Goal: Information Seeking & Learning: Learn about a topic

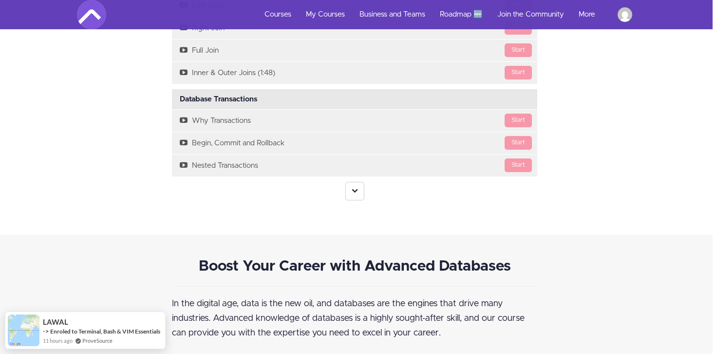
scroll to position [2087, 3]
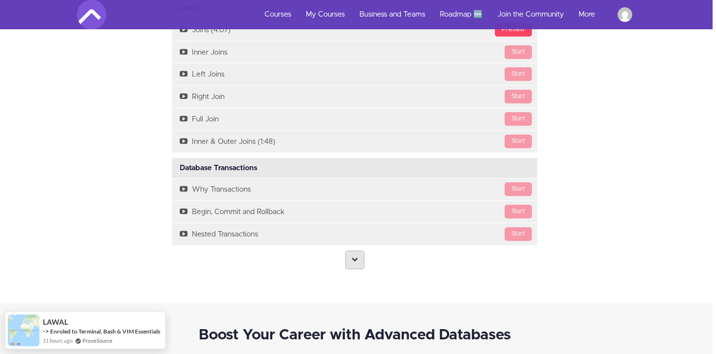
click at [357, 267] on link at bounding box center [354, 259] width 19 height 19
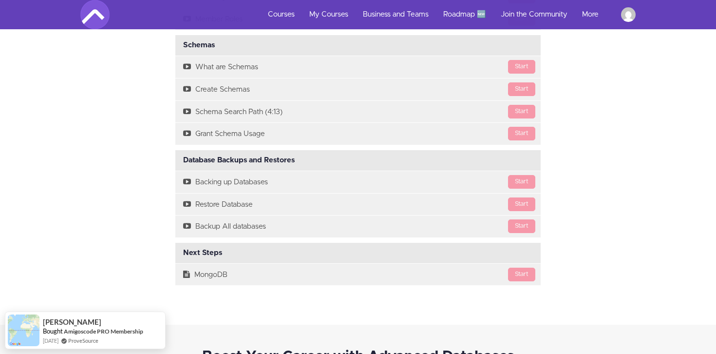
scroll to position [2458, 0]
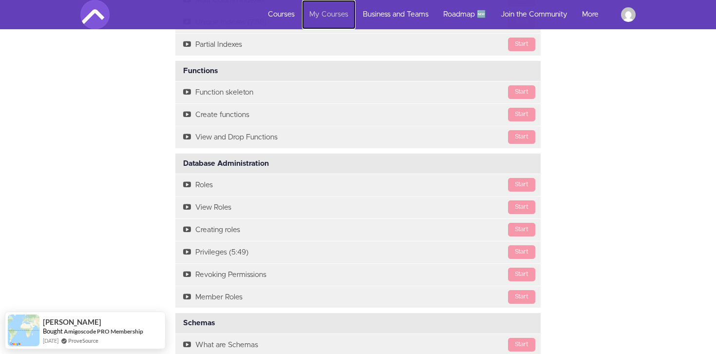
click at [320, 19] on link "My Courses" at bounding box center [329, 14] width 54 height 29
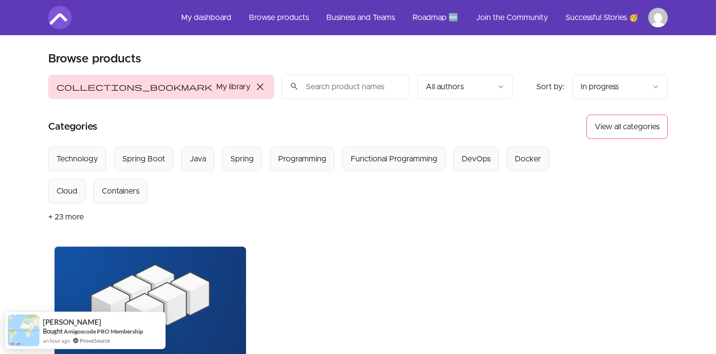
scroll to position [267, 0]
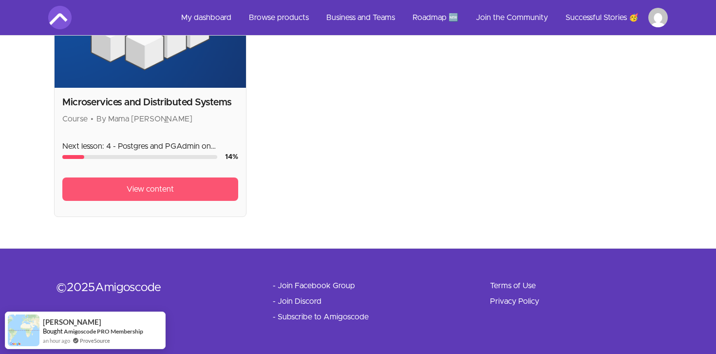
click at [114, 192] on link "View content" at bounding box center [150, 188] width 176 height 23
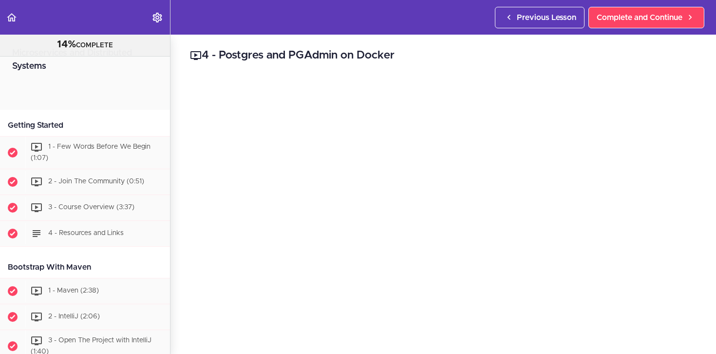
scroll to position [477, 0]
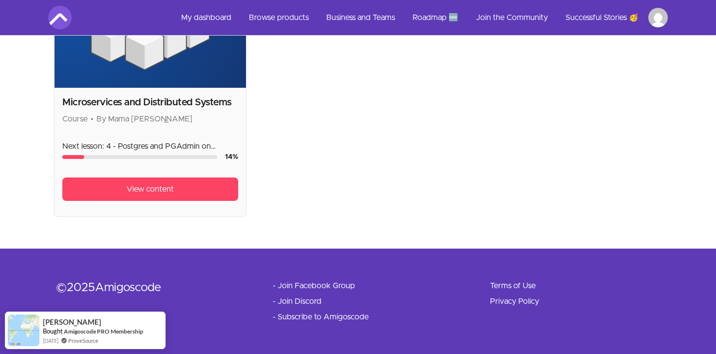
click at [120, 116] on span "By Mama [PERSON_NAME]" at bounding box center [144, 119] width 96 height 8
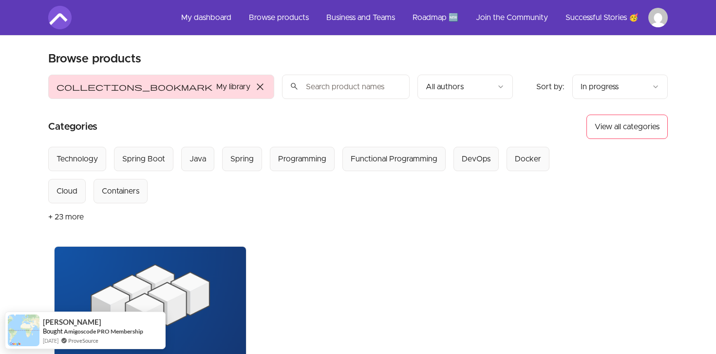
click at [254, 85] on span "close" at bounding box center [260, 87] width 12 height 12
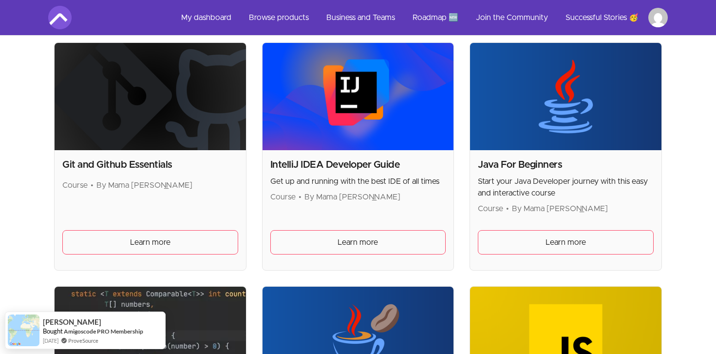
scroll to position [961, 0]
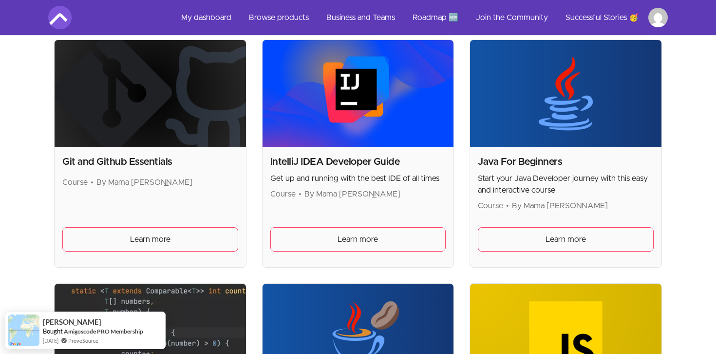
click at [347, 135] on img at bounding box center [358, 94] width 191 height 108
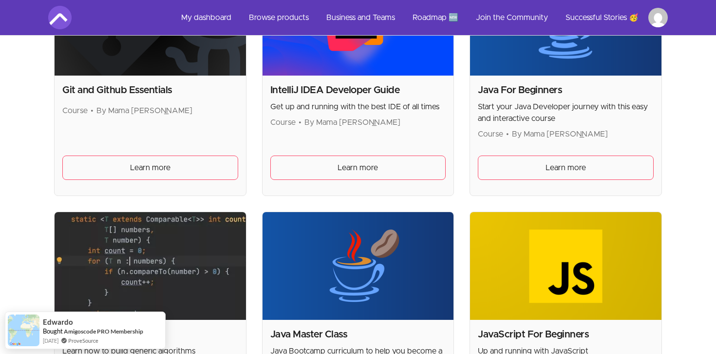
scroll to position [1035, 0]
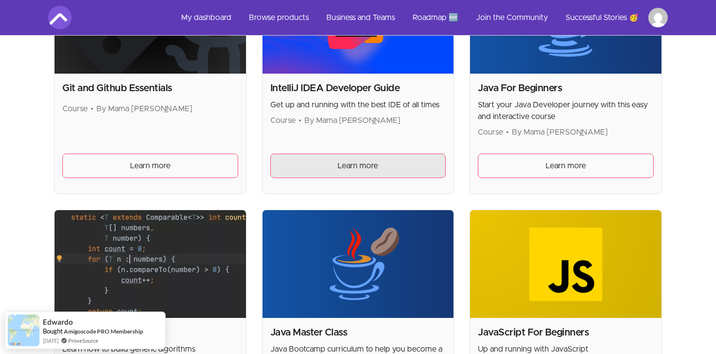
click at [328, 163] on link "Learn more" at bounding box center [358, 165] width 176 height 24
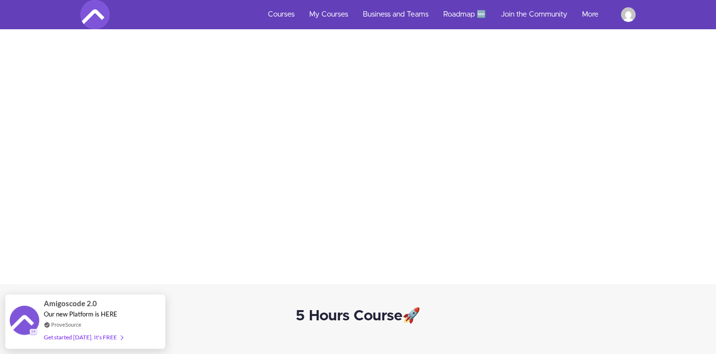
scroll to position [904, 0]
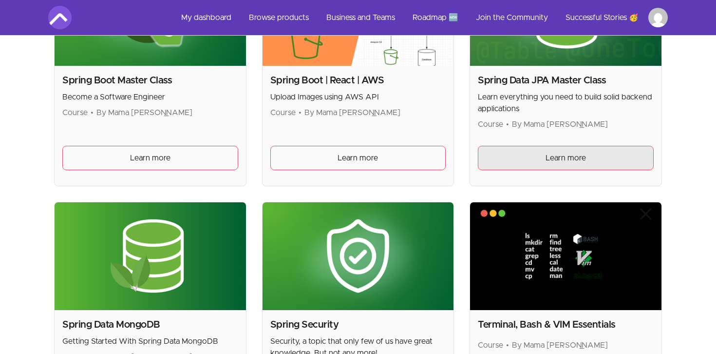
scroll to position [2452, 0]
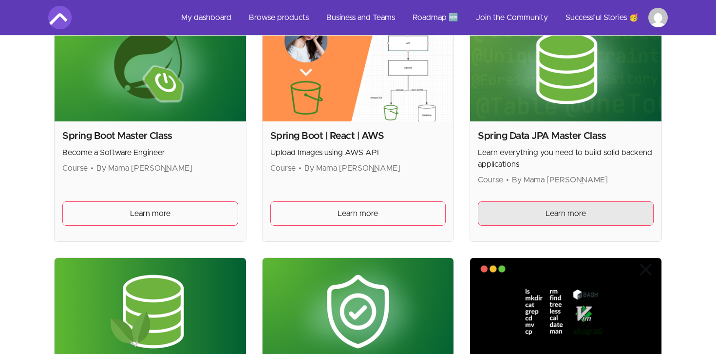
click at [573, 206] on link "Learn more" at bounding box center [566, 213] width 176 height 24
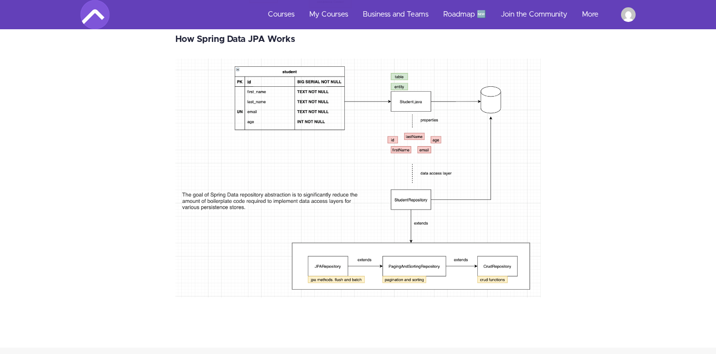
scroll to position [2302, 0]
